Goal: Find specific page/section: Find specific page/section

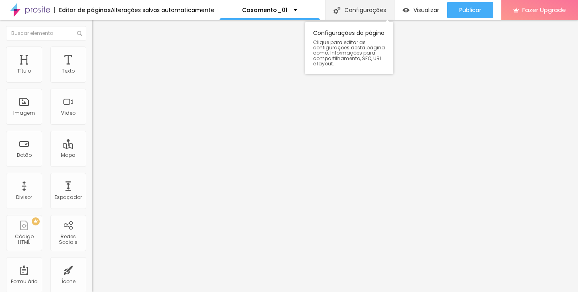
click at [367, 11] on div "Configurações" at bounding box center [359, 10] width 69 height 20
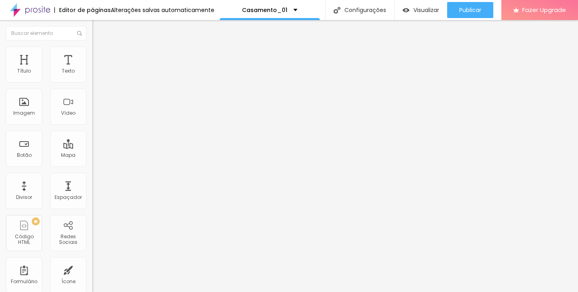
click at [112, 3] on div "Editor de páginas Alterações salvas automaticamente" at bounding box center [107, 10] width 214 height 20
click at [420, 11] on span "Visualizar" at bounding box center [427, 10] width 26 height 6
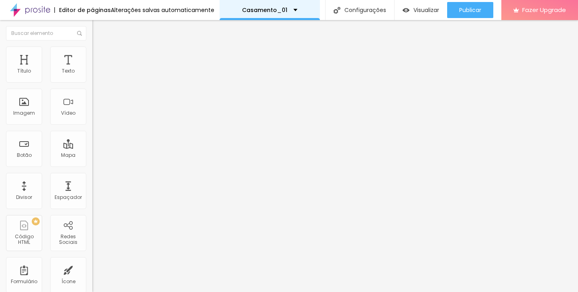
click at [283, 13] on div "Casamento_01" at bounding box center [270, 10] width 100 height 20
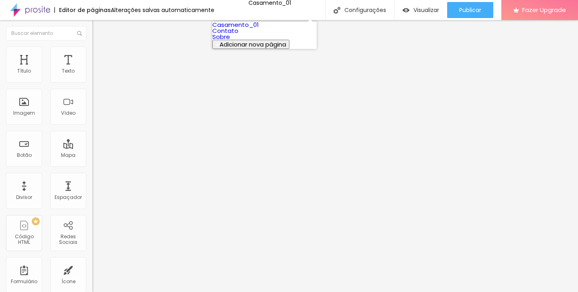
click at [239, 35] on link "Contato" at bounding box center [225, 31] width 26 height 8
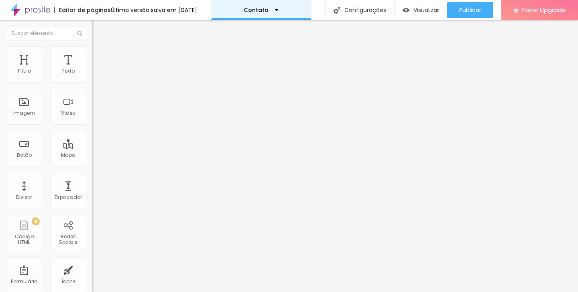
click at [264, 0] on div "Contato" at bounding box center [261, 10] width 100 height 20
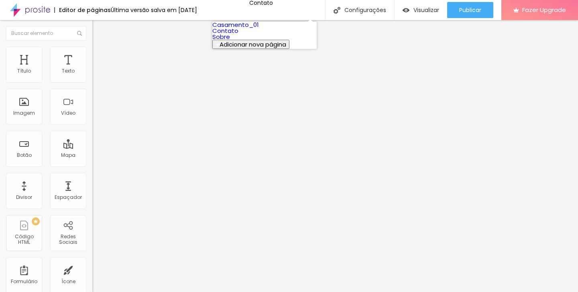
click at [230, 41] on link "Sobre" at bounding box center [221, 37] width 18 height 8
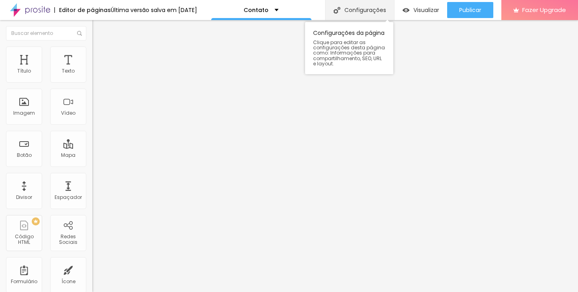
click at [361, 10] on div "Configurações" at bounding box center [359, 10] width 69 height 20
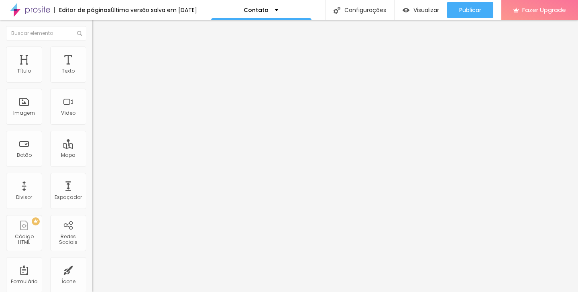
click at [257, 9] on p "Contato" at bounding box center [256, 10] width 25 height 6
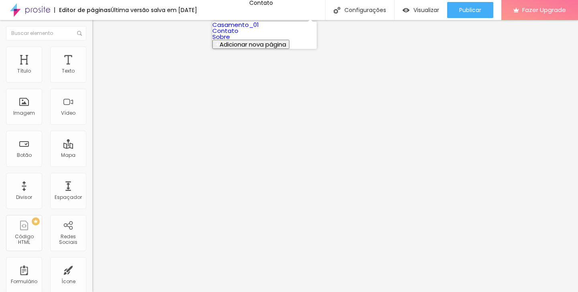
click at [247, 29] on link "Casamento_01" at bounding box center [235, 24] width 47 height 8
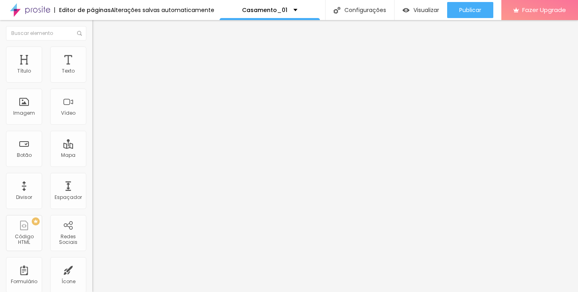
click at [78, 8] on div "Editor de páginas" at bounding box center [82, 10] width 57 height 6
click at [29, 10] on img at bounding box center [30, 10] width 40 height 20
click at [418, 5] on div "Visualizar" at bounding box center [421, 10] width 37 height 16
